Goal: Task Accomplishment & Management: Use online tool/utility

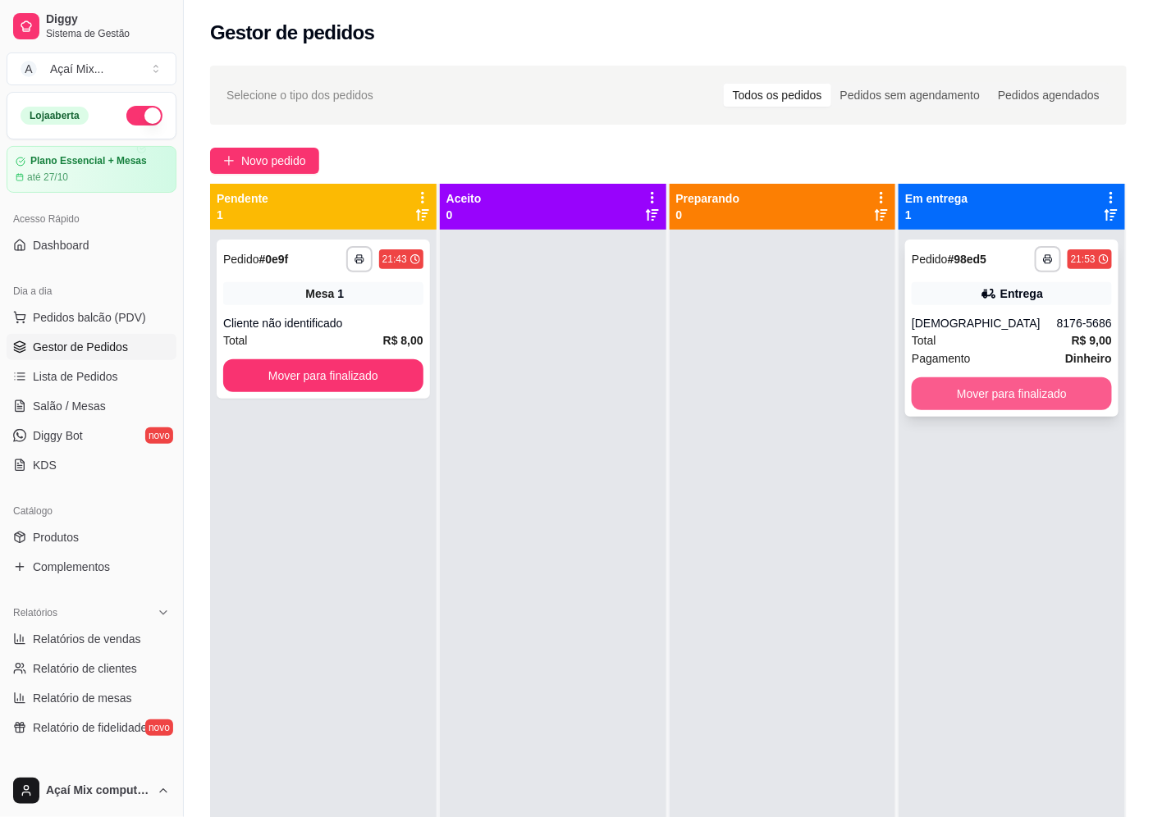
click at [973, 396] on button "Mover para finalizado" at bounding box center [1012, 394] width 200 height 33
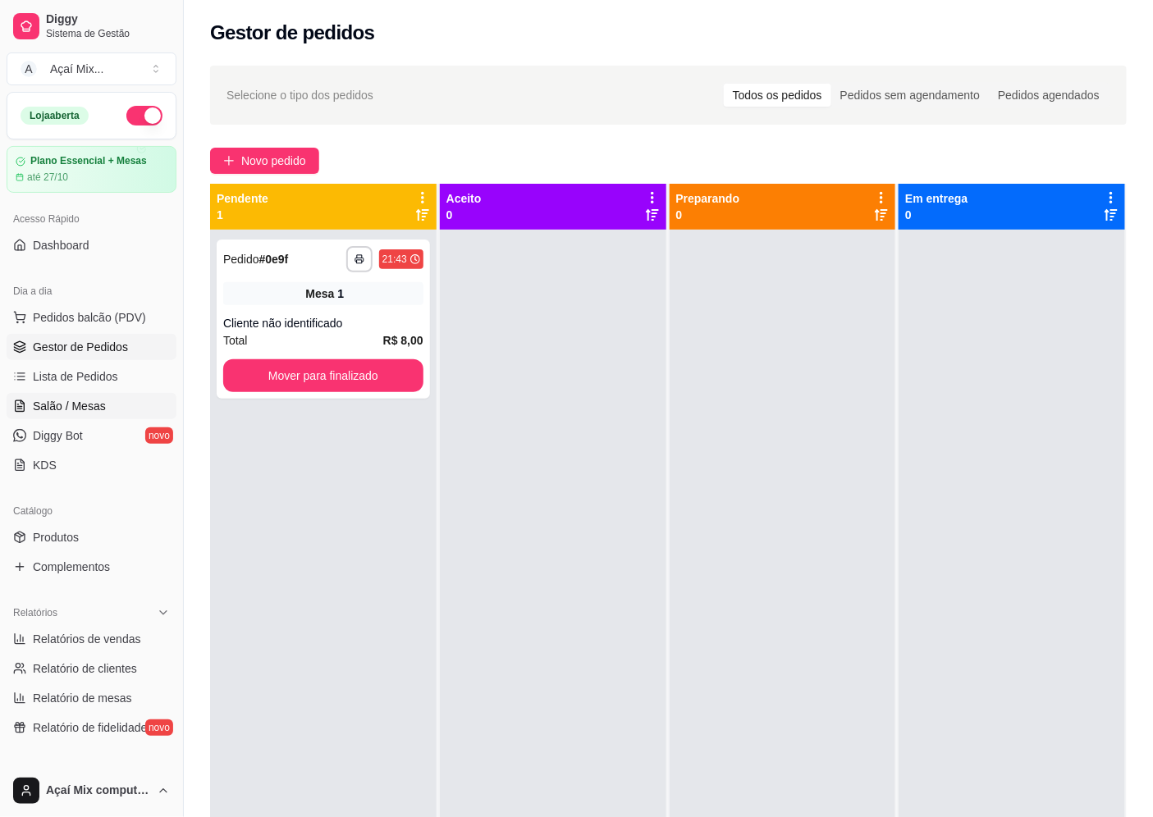
click at [48, 404] on span "Salão / Mesas" at bounding box center [69, 406] width 73 height 16
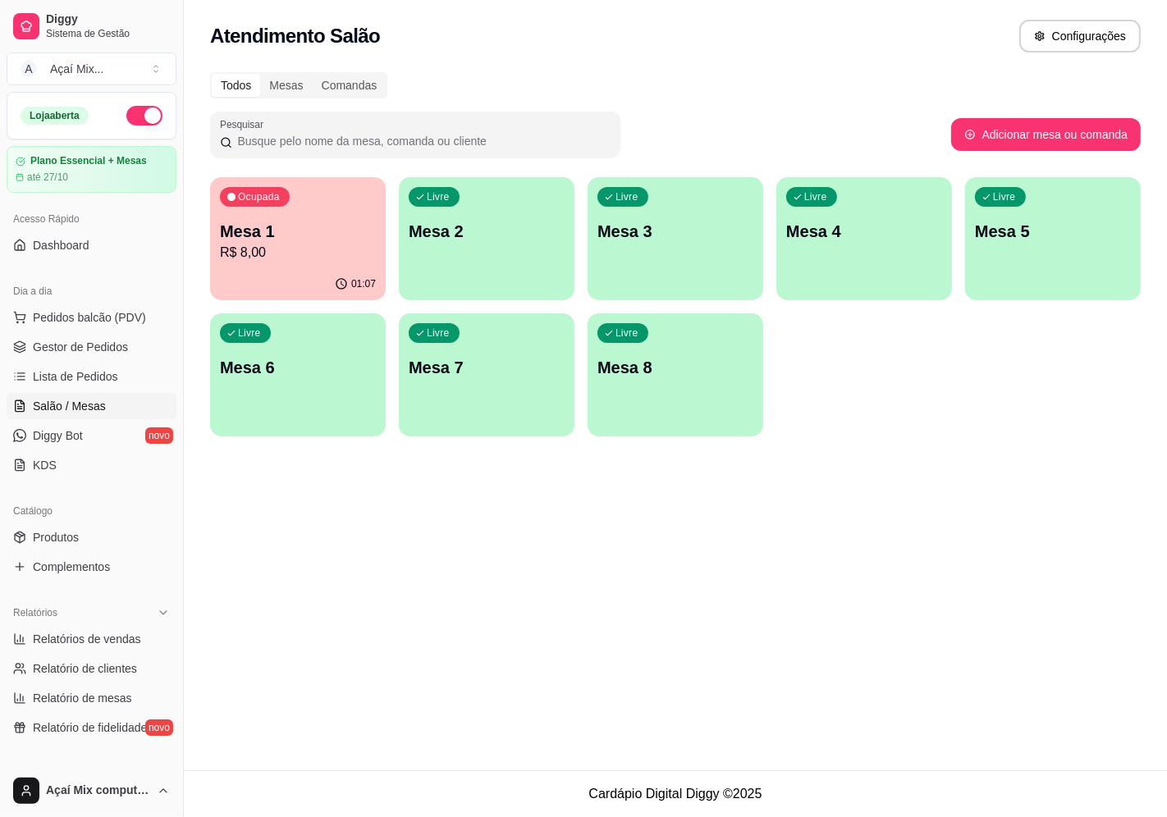
click at [348, 269] on div "01:07" at bounding box center [298, 284] width 176 height 32
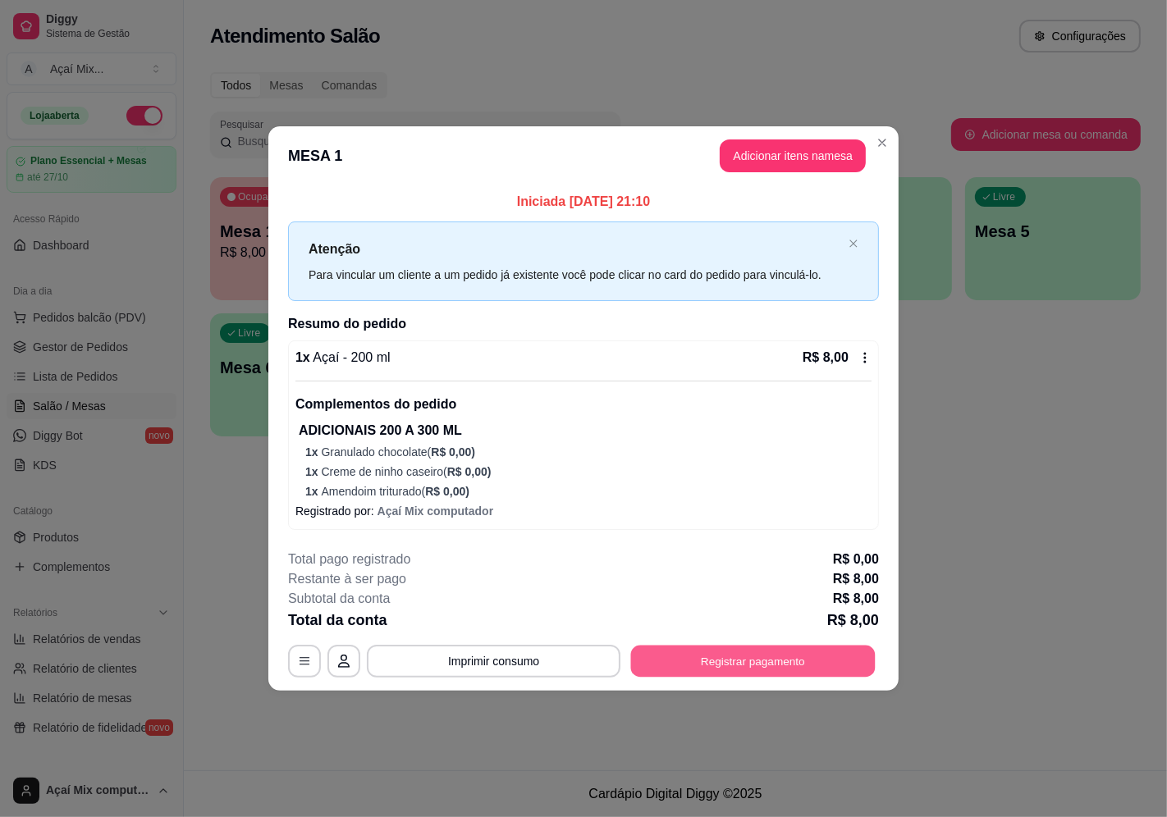
click at [698, 652] on button "Registrar pagamento" at bounding box center [753, 662] width 245 height 32
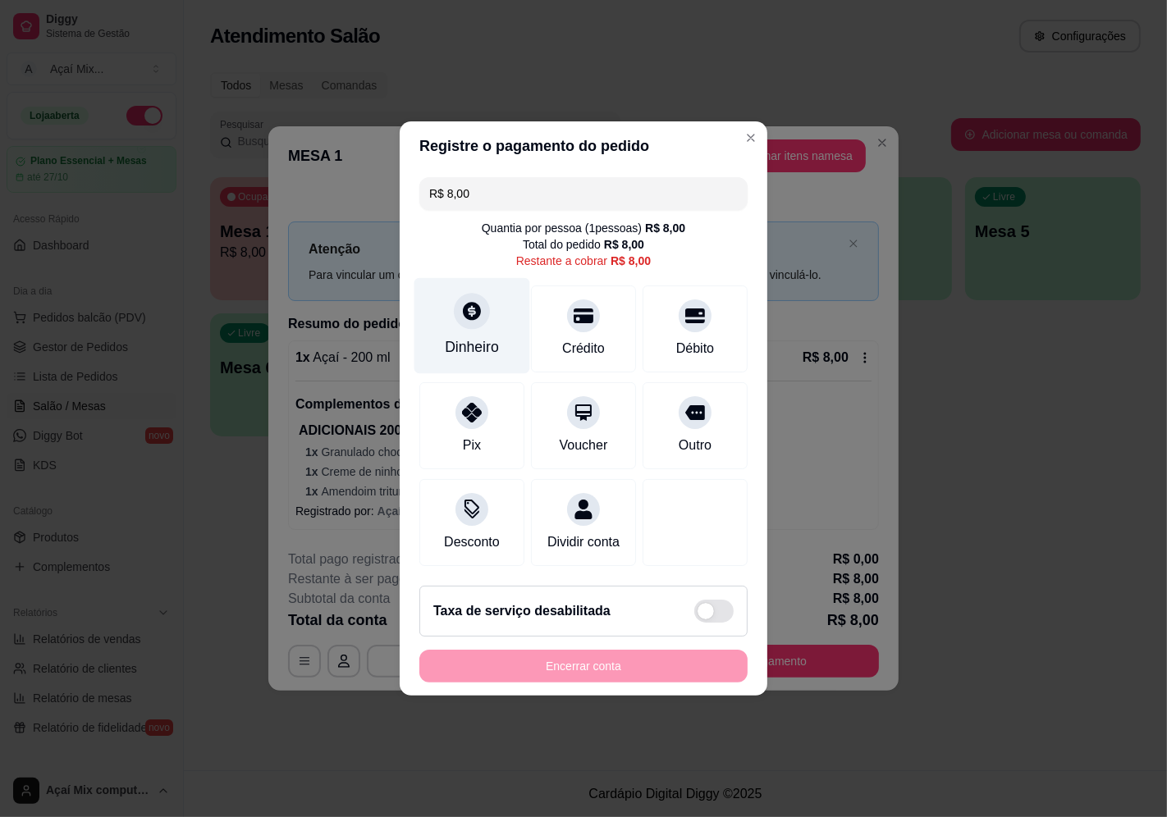
drag, startPoint x: 440, startPoint y: 309, endPoint x: 468, endPoint y: 327, distance: 32.8
click at [468, 327] on div "Dinheiro" at bounding box center [472, 326] width 116 height 96
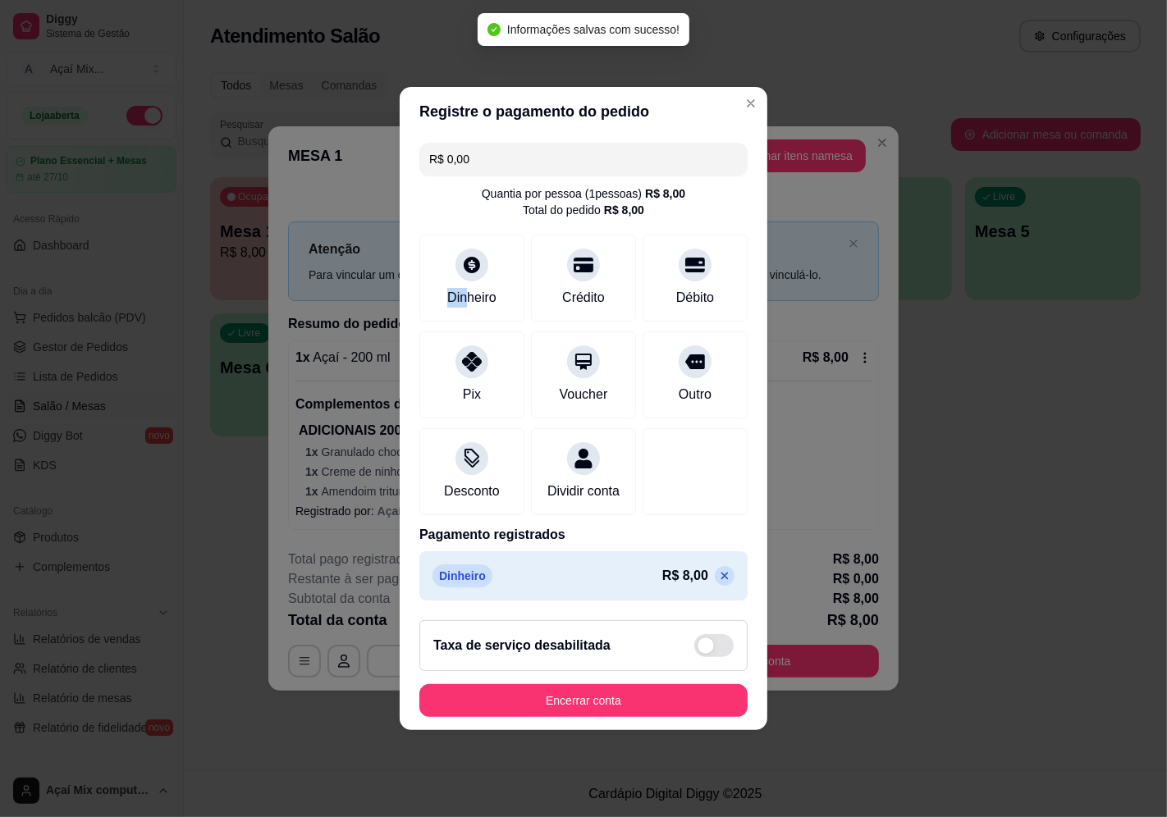
type input "R$ 0,00"
click at [599, 708] on button "Encerrar conta" at bounding box center [583, 701] width 328 height 33
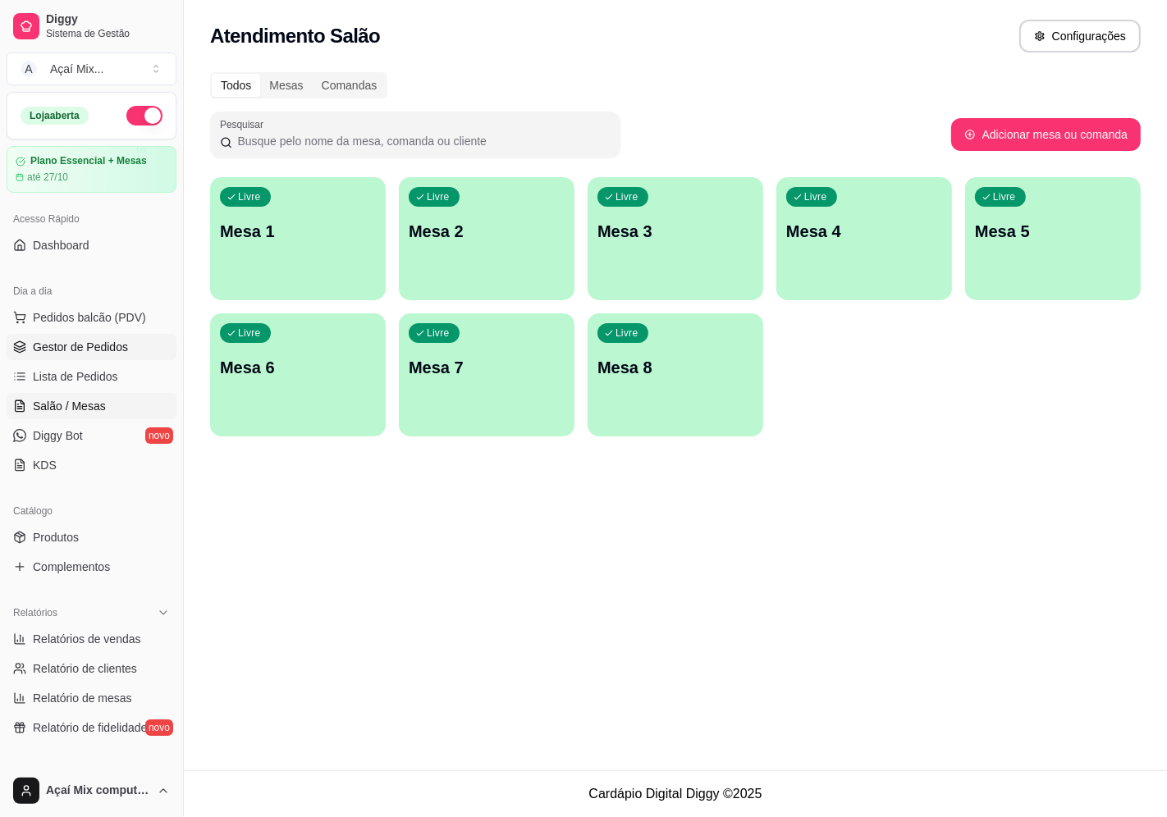
click at [98, 341] on span "Gestor de Pedidos" at bounding box center [80, 347] width 95 height 16
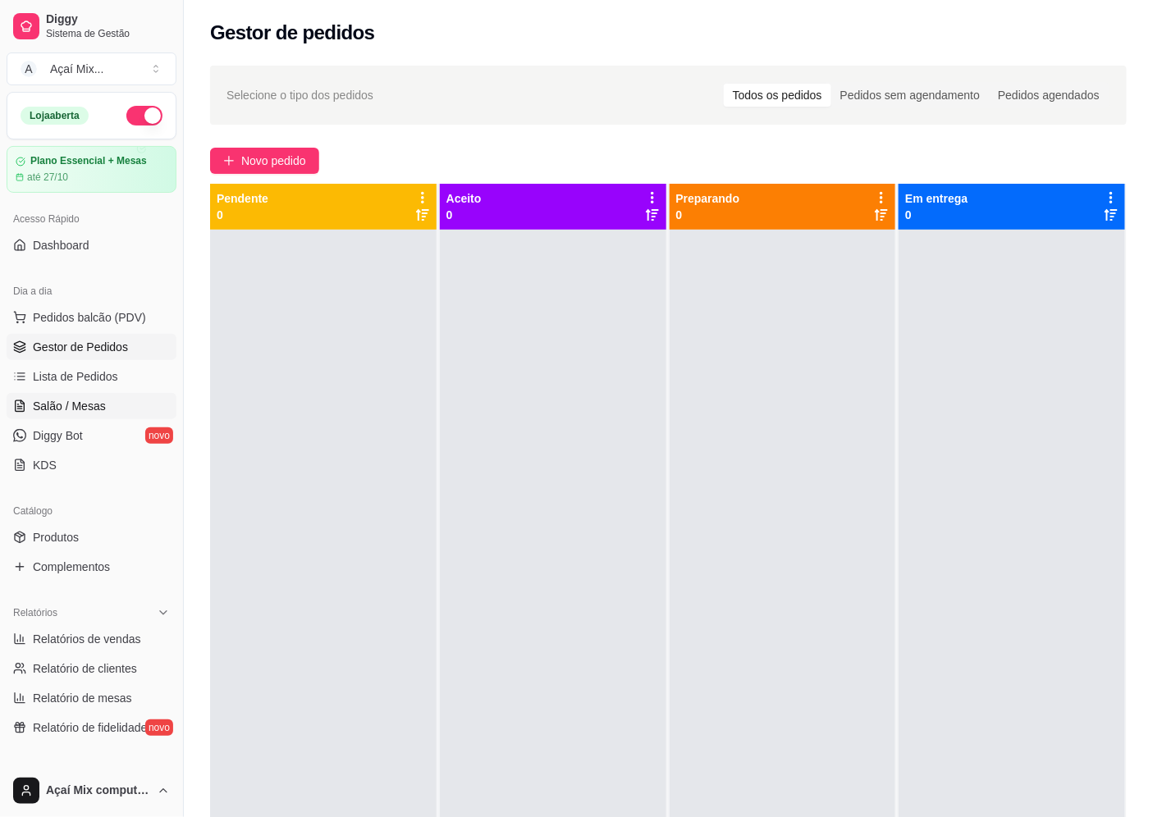
click at [62, 416] on link "Salão / Mesas" at bounding box center [92, 406] width 170 height 26
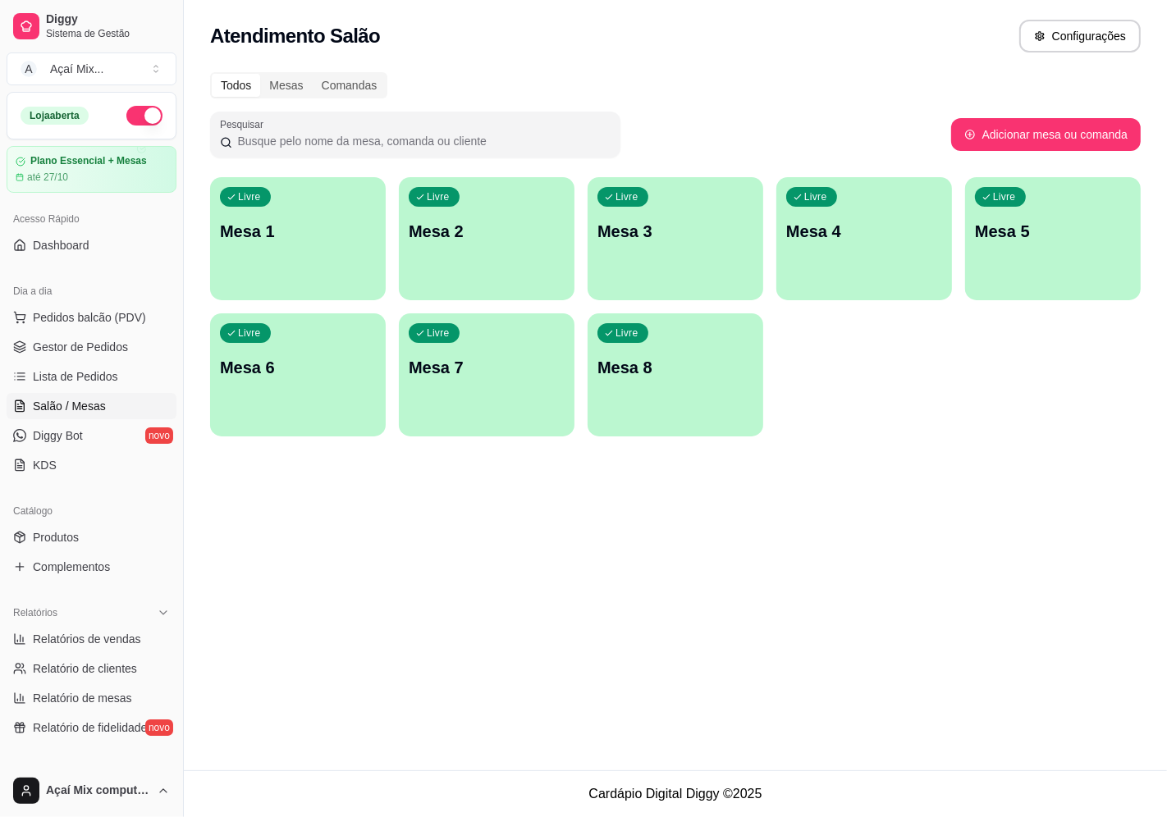
click at [918, 382] on div "Livre Mesa 1 Livre Mesa 2 Livre Mesa 3 Livre Mesa 4 Livre Mesa 5 Livre Mesa 6 L…" at bounding box center [675, 306] width 931 height 259
